Goal: Information Seeking & Learning: Learn about a topic

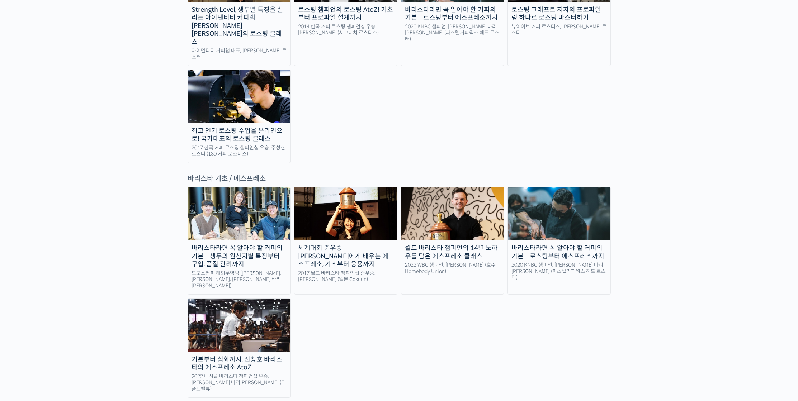
scroll to position [841, 0]
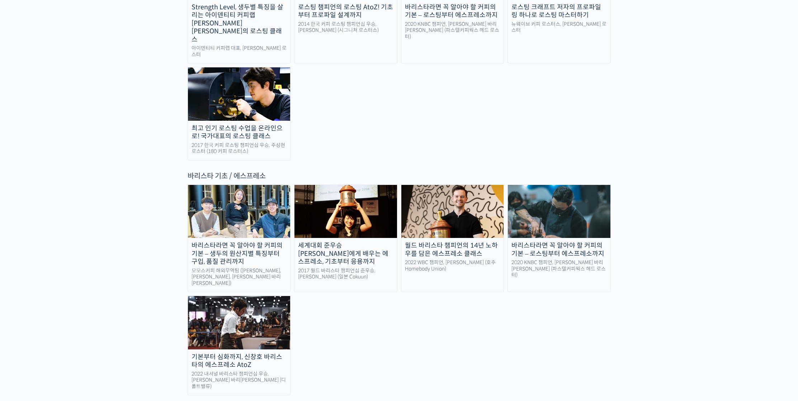
click at [253, 242] on div "바리스타라면 꼭 알아야 할 커피의 기본 – 생두의 원산지별 특징부터 구입, 품질 관리까지" at bounding box center [239, 254] width 103 height 24
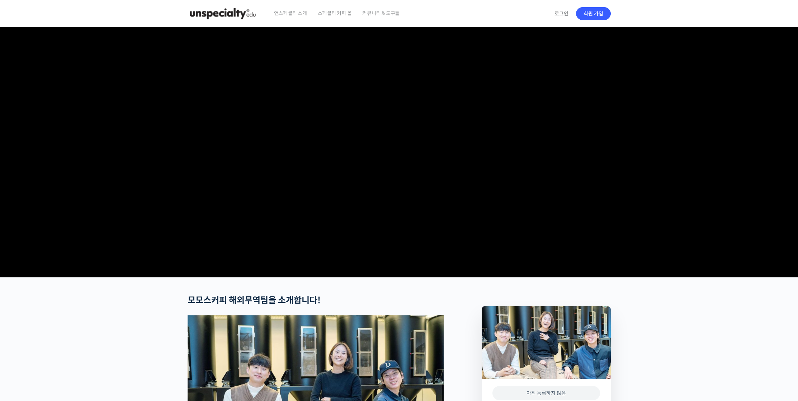
scroll to position [301, 0]
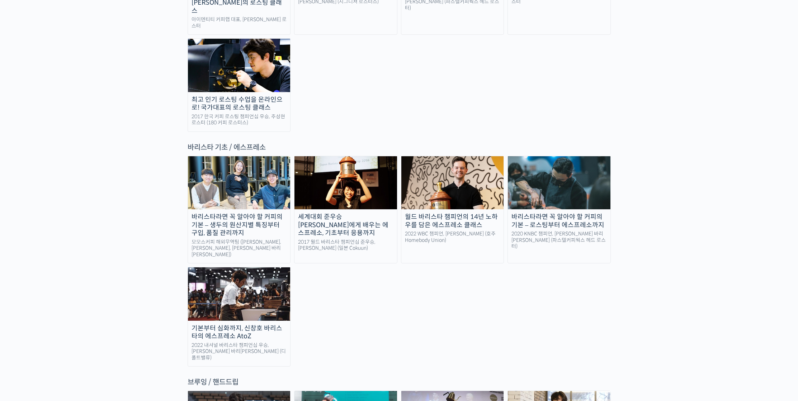
scroll to position [868, 0]
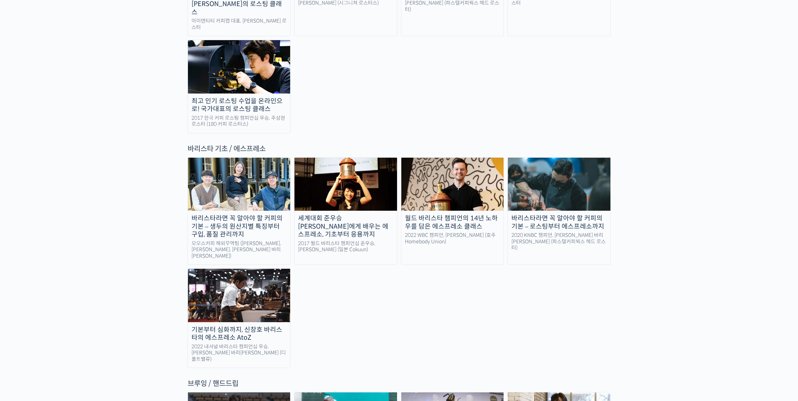
click at [255, 269] on img at bounding box center [239, 295] width 103 height 53
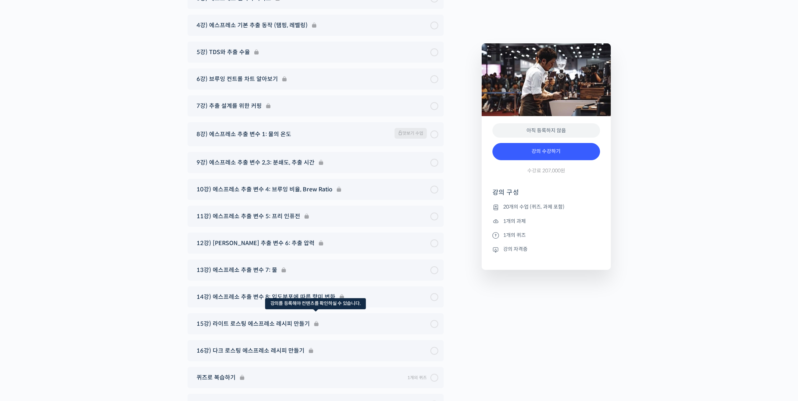
scroll to position [3953, 0]
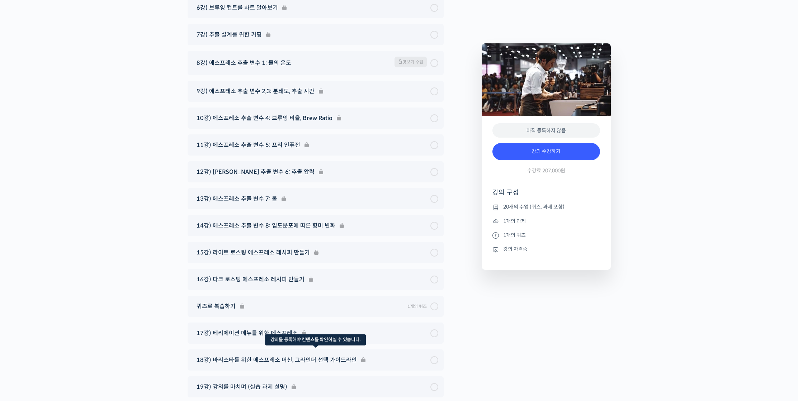
click at [315, 350] on div "18강) 바리스타를 위한 에스프레소 머신, 그라인더 선택 가이드라인" at bounding box center [316, 360] width 256 height 21
click at [432, 350] on div "18강) 바리스타를 위한 에스프레소 머신, 그라인더 선택 가이드라인" at bounding box center [316, 360] width 256 height 21
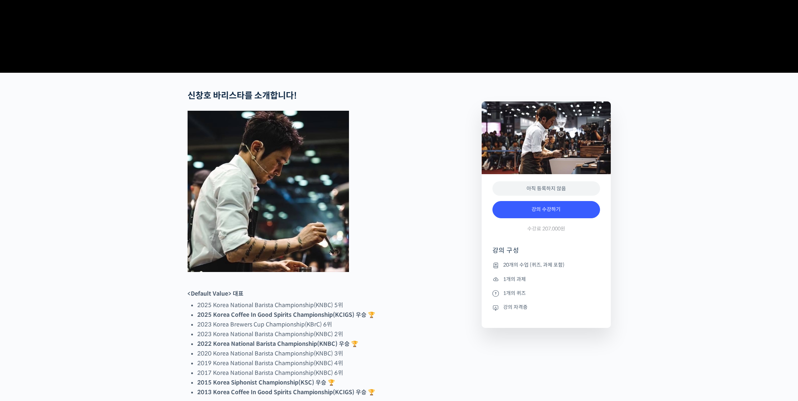
scroll to position [82, 0]
